Goal: Information Seeking & Learning: Learn about a topic

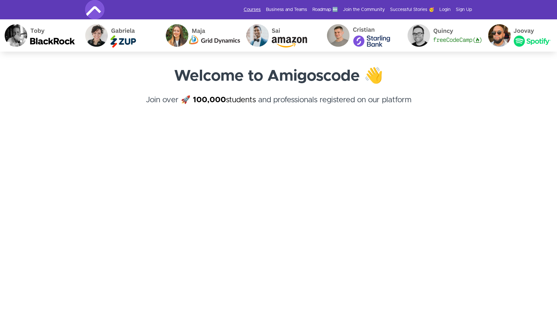
click at [258, 12] on link "Courses" at bounding box center [252, 9] width 17 height 6
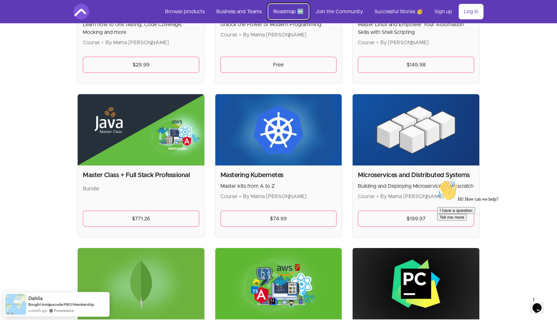
scroll to position [1042, 0]
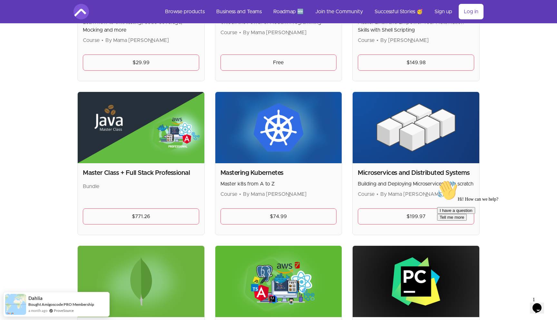
click at [177, 171] on h2 "Master Class + Full Stack Professional" at bounding box center [141, 172] width 116 height 9
click at [177, 131] on img at bounding box center [141, 127] width 127 height 71
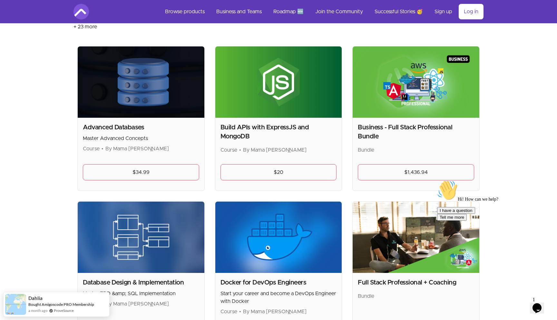
scroll to position [0, 0]
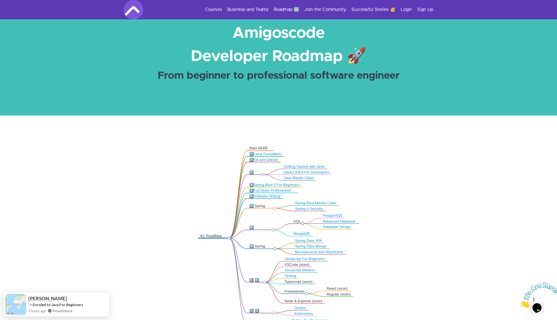
scroll to position [18, 0]
